Goal: Check status

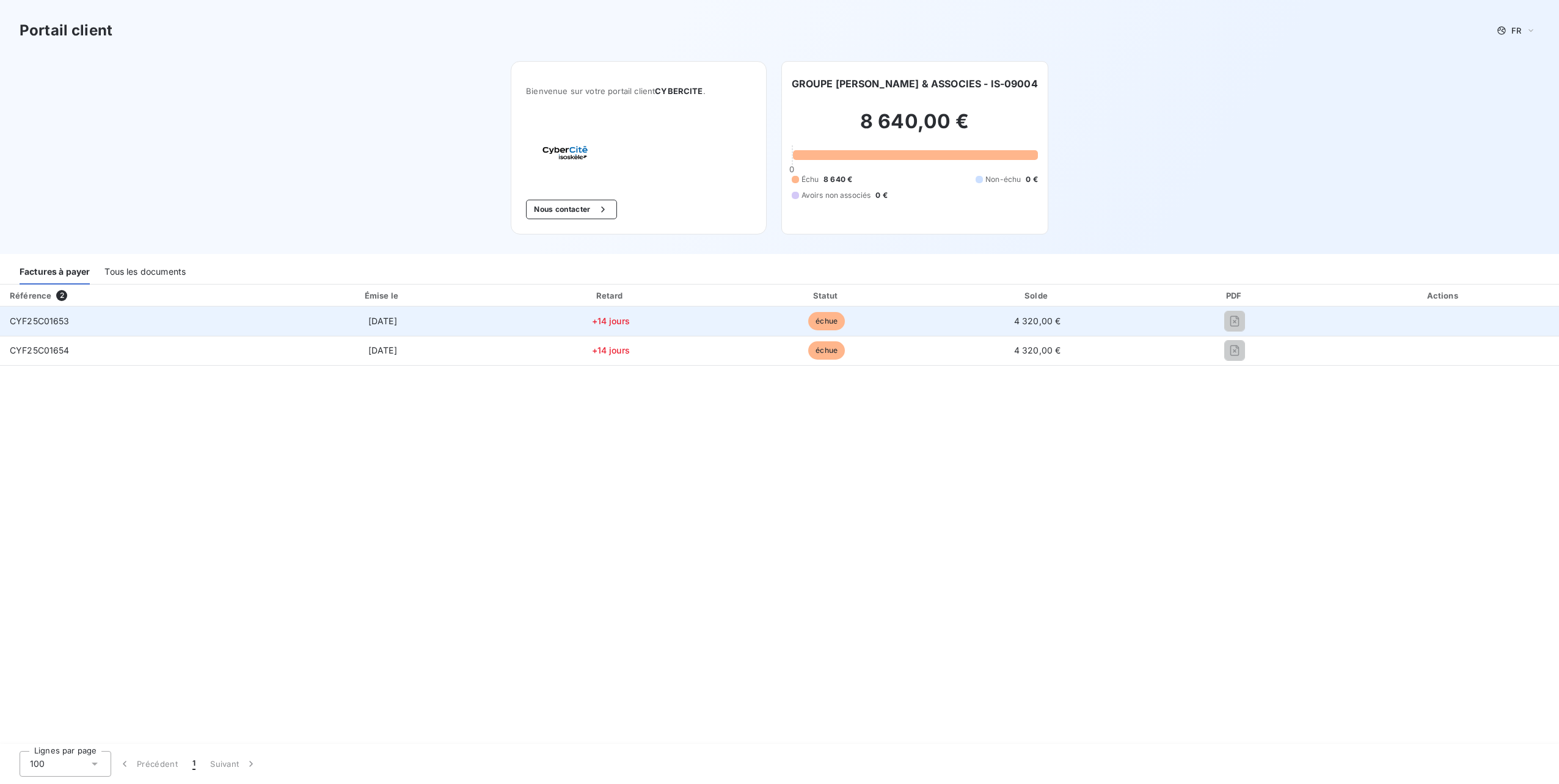
drag, startPoint x: 608, startPoint y: 323, endPoint x: 378, endPoint y: 323, distance: 230.0
click at [608, 323] on span "+14 jours" at bounding box center [611, 321] width 38 height 10
click at [41, 319] on span "CYF25C01653" at bounding box center [39, 321] width 60 height 10
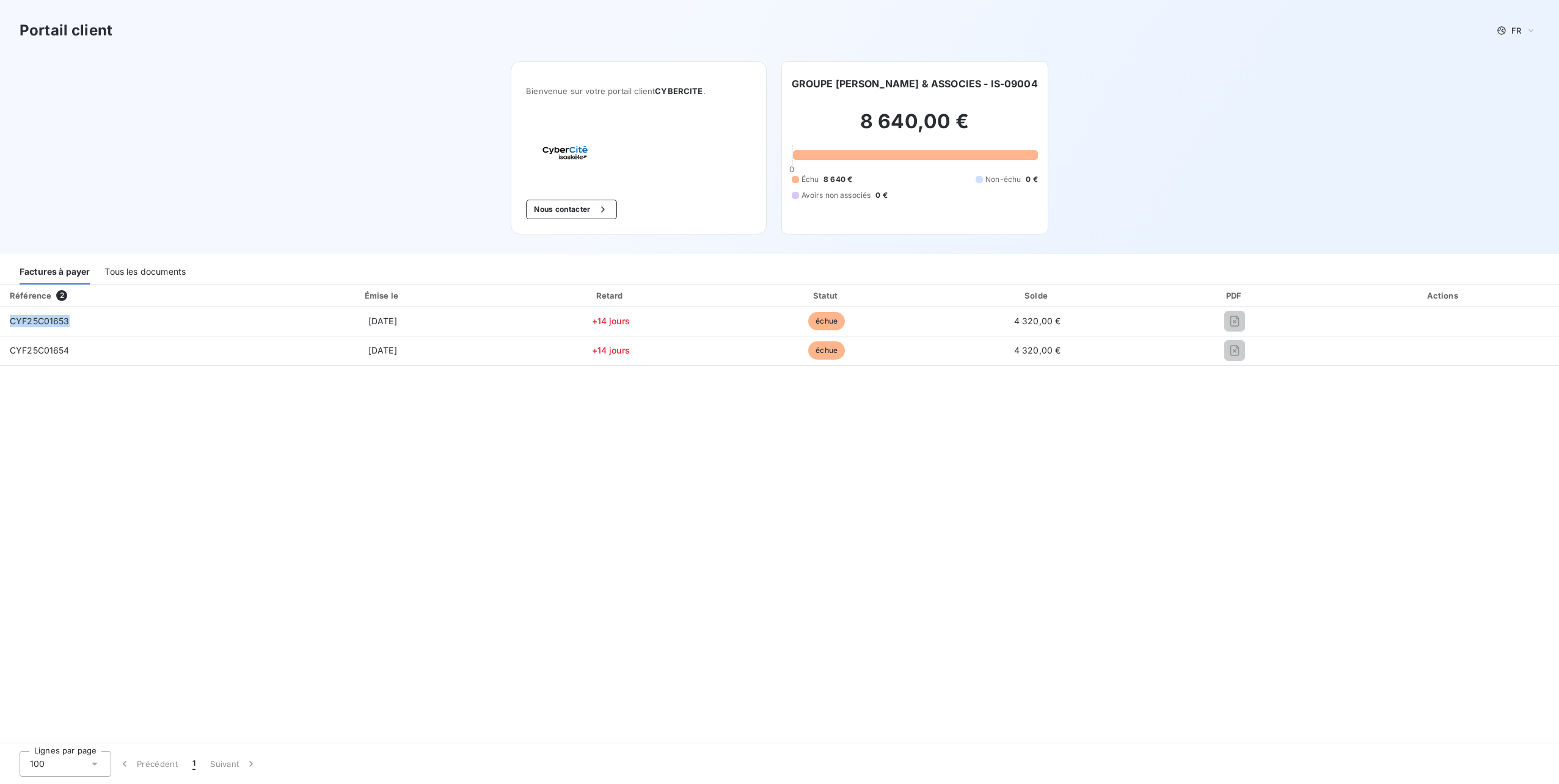
click at [141, 267] on div "Tous les documents" at bounding box center [145, 272] width 81 height 26
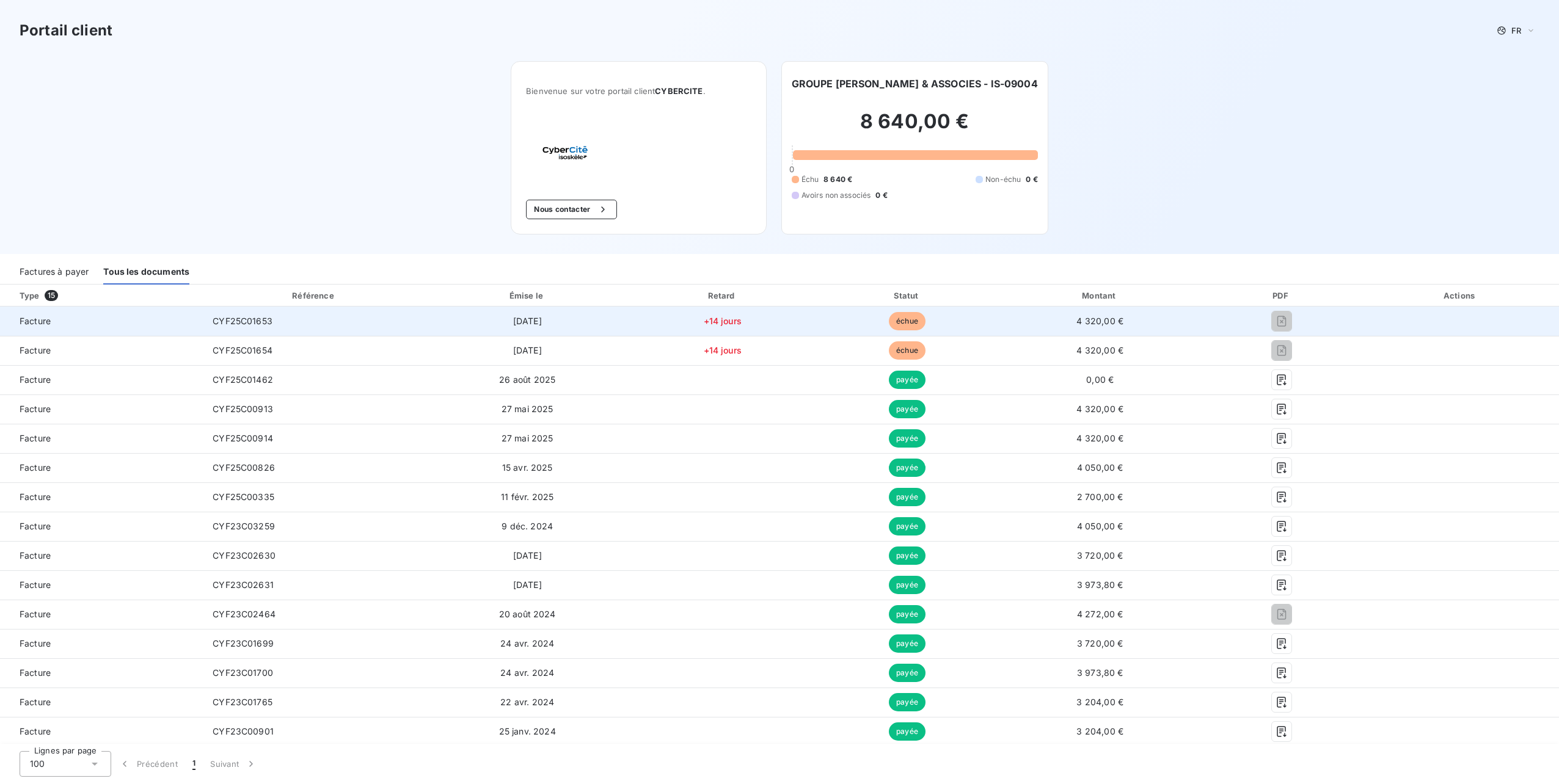
click at [246, 317] on span "CYF25C01653" at bounding box center [242, 321] width 60 height 10
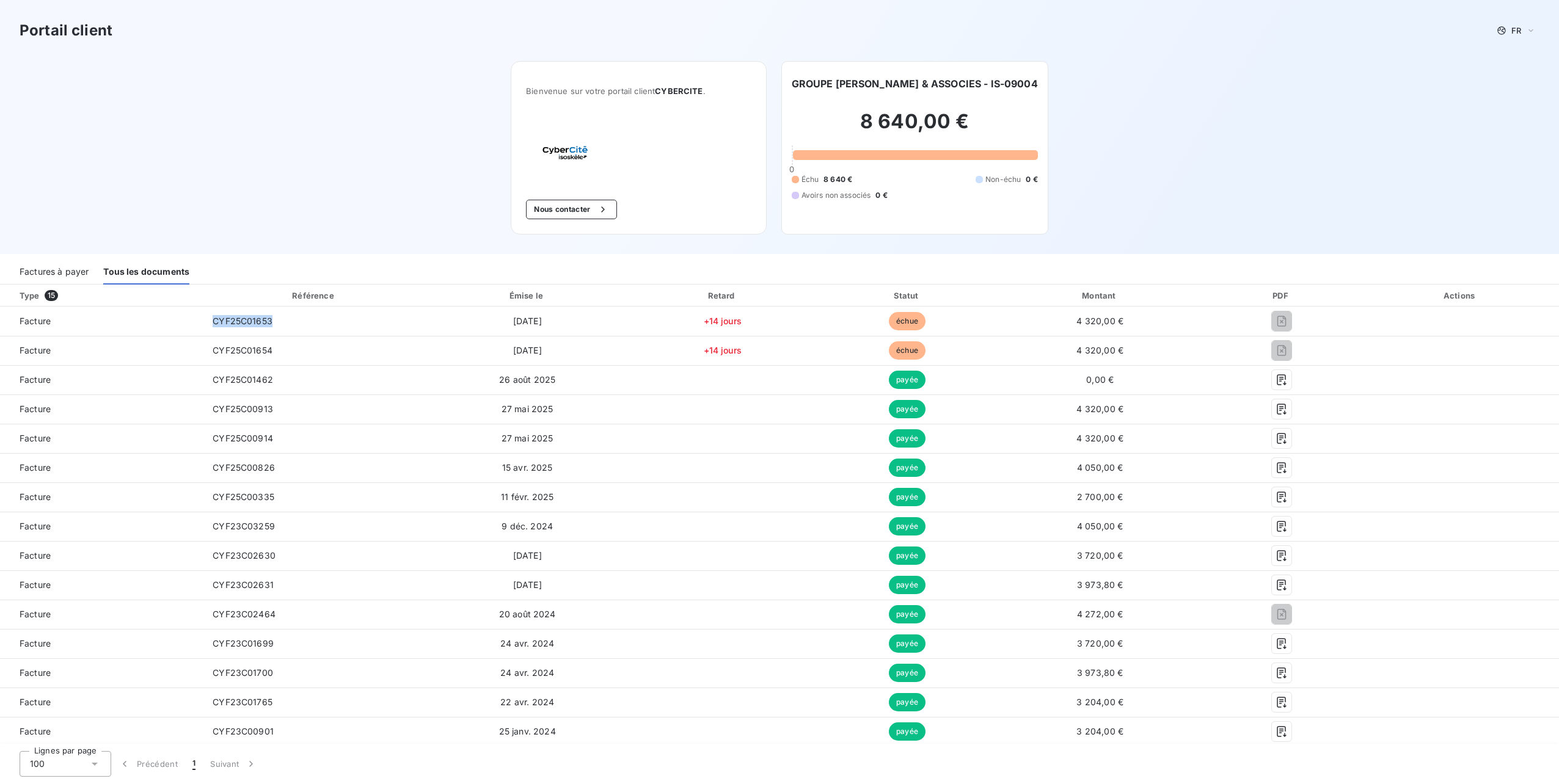
copy span "CYF25C01653"
